Goal: Task Accomplishment & Management: Manage account settings

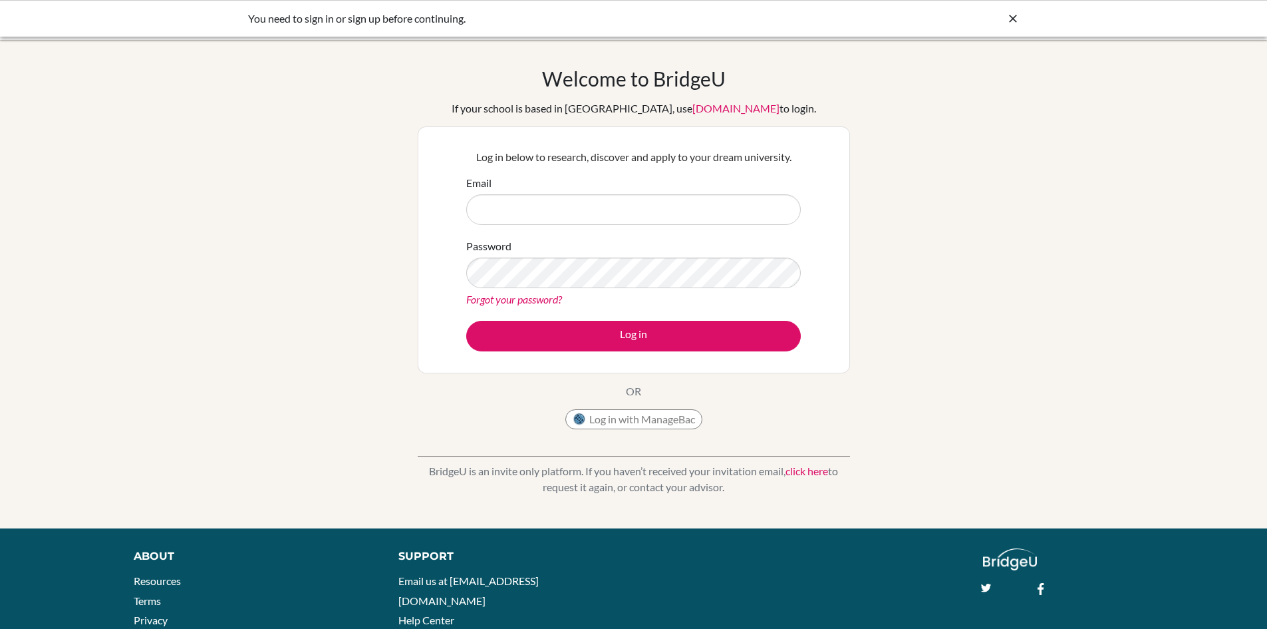
type input "[EMAIL_ADDRESS][DOMAIN_NAME]"
click at [466, 321] on button "Log in" at bounding box center [633, 336] width 335 height 31
